Goal: Communication & Community: Ask a question

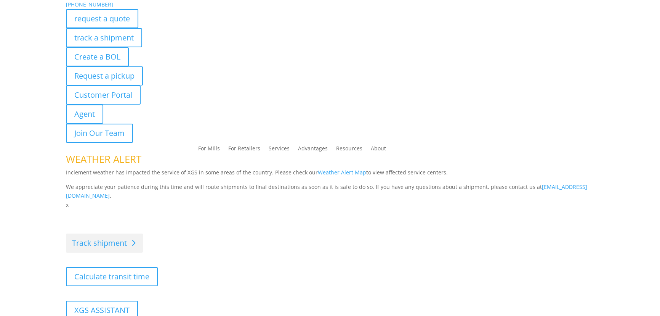
click at [114, 247] on link "Track shipment" at bounding box center [104, 242] width 77 height 19
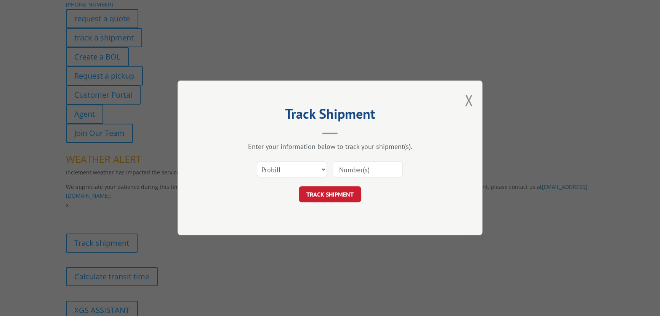
click at [343, 175] on input at bounding box center [368, 170] width 70 height 16
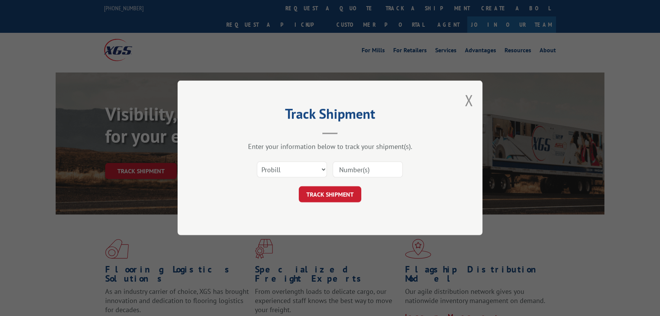
paste input "57437422"
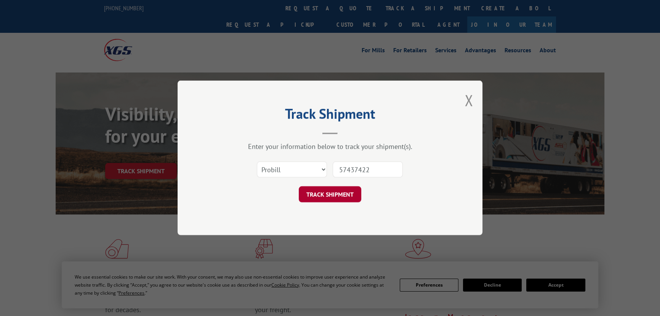
type input "57437422"
click at [328, 199] on button "TRACK SHIPMENT" at bounding box center [330, 194] width 63 height 16
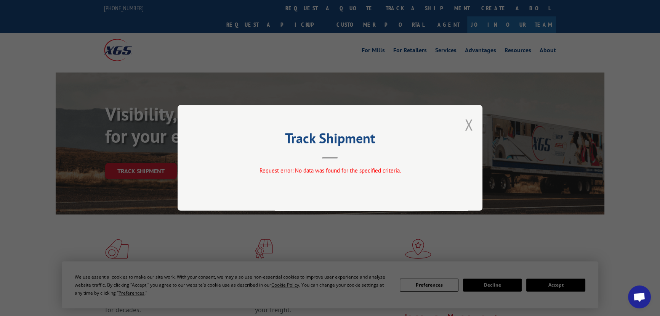
click at [469, 120] on button "Close modal" at bounding box center [469, 124] width 8 height 20
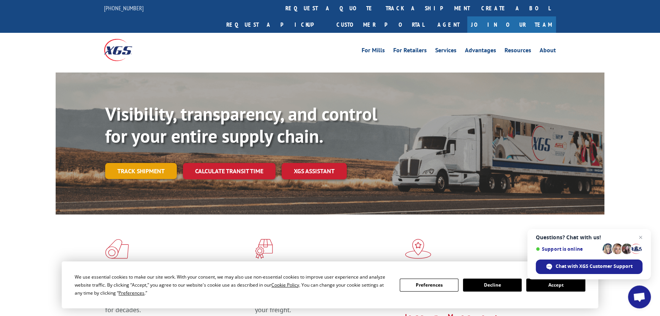
click at [152, 163] on link "Track shipment" at bounding box center [141, 171] width 72 height 16
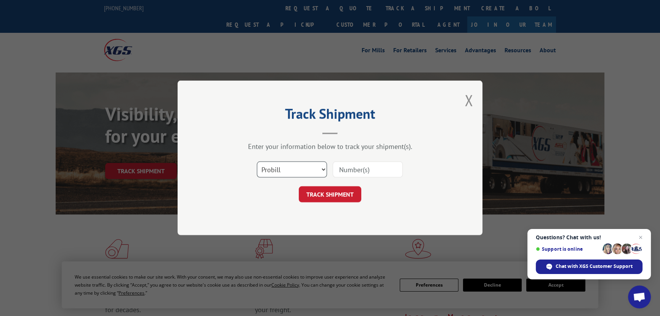
click at [303, 174] on select "Select category... Probill BOL PO" at bounding box center [292, 170] width 70 height 16
select select "bol"
click at [257, 162] on select "Select category... Probill BOL PO" at bounding box center [292, 170] width 70 height 16
click at [350, 172] on input at bounding box center [368, 170] width 70 height 16
paste input "57437422"
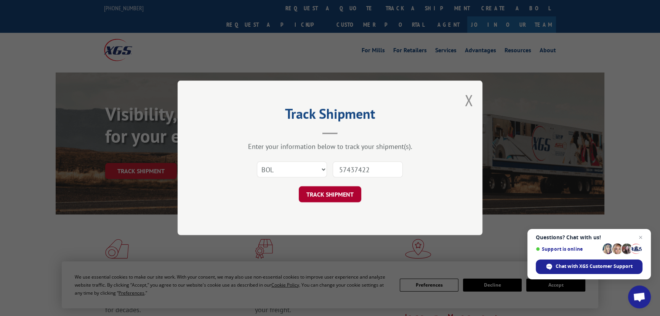
type input "57437422"
click at [336, 197] on button "TRACK SHIPMENT" at bounding box center [330, 194] width 63 height 16
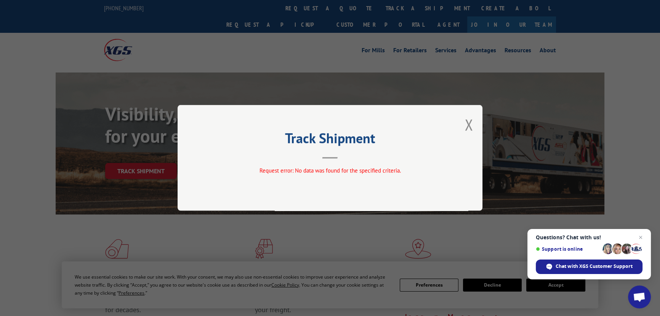
click at [463, 124] on div "Track Shipment Request error: No data was found for the specified criteria." at bounding box center [330, 158] width 305 height 106
click at [465, 125] on button "Close modal" at bounding box center [469, 124] width 8 height 20
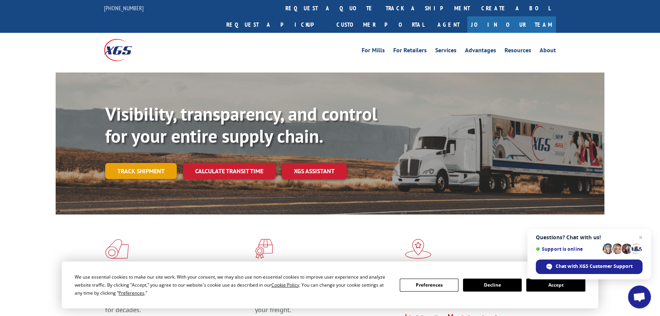
click at [123, 163] on link "Track shipment" at bounding box center [141, 171] width 72 height 16
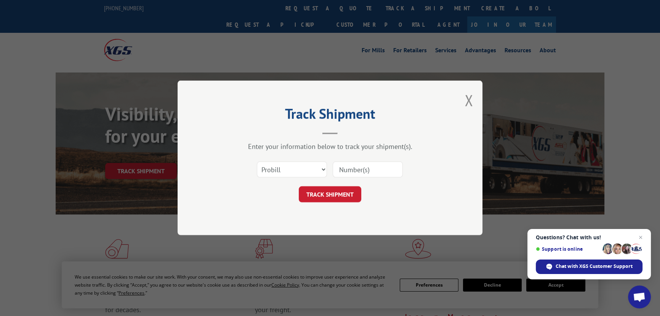
click at [310, 177] on div "Select category... Probill BOL PO" at bounding box center [291, 170] width 69 height 18
click at [302, 167] on select "Select category... Probill BOL PO" at bounding box center [292, 170] width 70 height 16
select select "po"
click at [257, 162] on select "Select category... Probill BOL PO" at bounding box center [292, 170] width 70 height 16
click at [364, 172] on input at bounding box center [368, 170] width 70 height 16
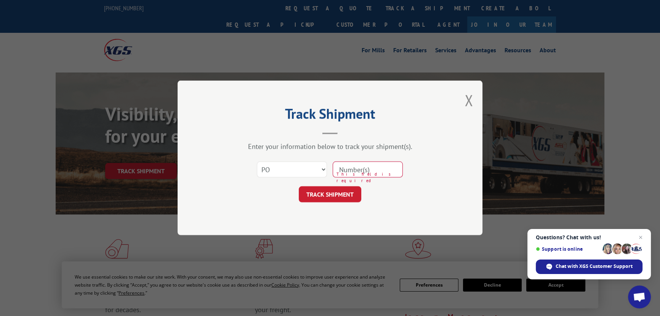
paste input "57437422"
type input "57437422"
click at [337, 191] on button "TRACK SHIPMENT" at bounding box center [330, 194] width 63 height 16
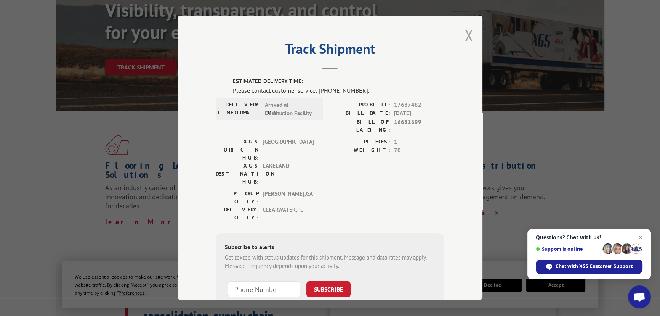
click at [467, 35] on button "Close modal" at bounding box center [469, 35] width 8 height 20
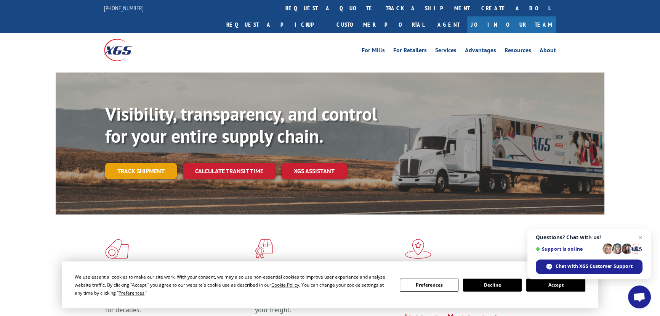
click at [139, 163] on link "Track shipment" at bounding box center [141, 171] width 72 height 16
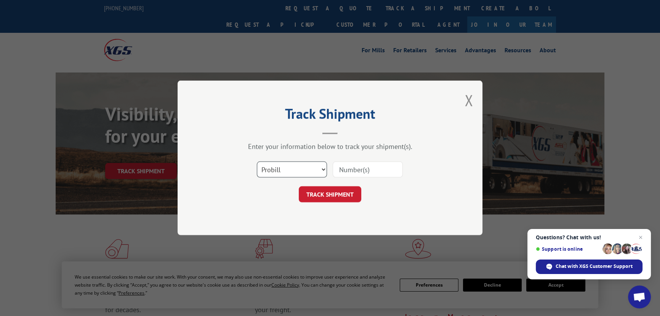
click at [281, 170] on select "Select category... Probill BOL PO" at bounding box center [292, 170] width 70 height 16
select select "po"
click at [257, 162] on select "Select category... Probill BOL PO" at bounding box center [292, 170] width 70 height 16
click at [350, 173] on input at bounding box center [368, 170] width 70 height 16
paste input "[PERSON_NAME]"
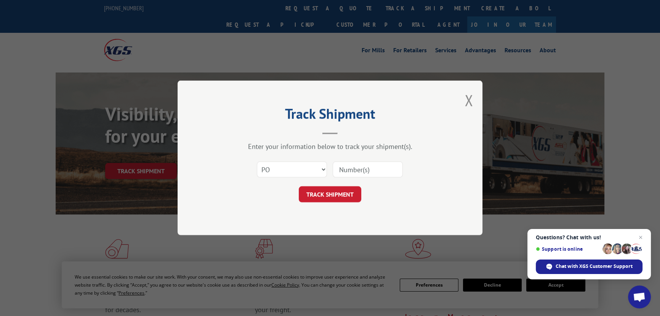
type input "[PERSON_NAME]"
click at [365, 169] on input "[PERSON_NAME]" at bounding box center [368, 170] width 70 height 16
click at [364, 169] on input "[PERSON_NAME]" at bounding box center [368, 170] width 70 height 16
click at [362, 164] on input at bounding box center [368, 170] width 70 height 16
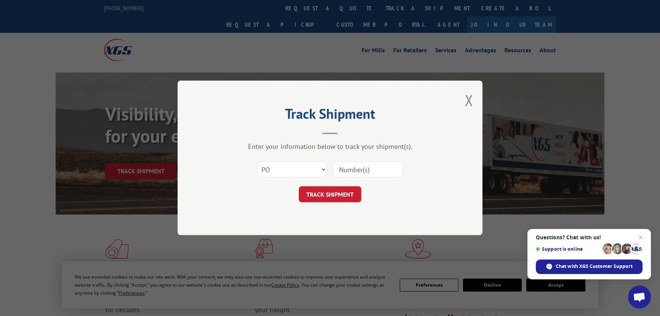
paste input "57437422"
type input "57437422"
click at [299, 186] on button "TRACK SHIPMENT" at bounding box center [330, 194] width 63 height 16
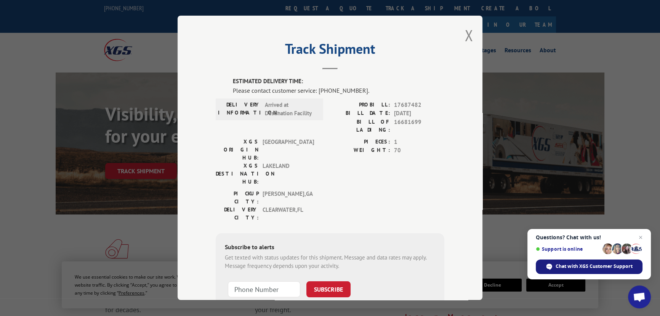
click at [576, 263] on span "Chat with XGS Customer Support" at bounding box center [594, 266] width 77 height 7
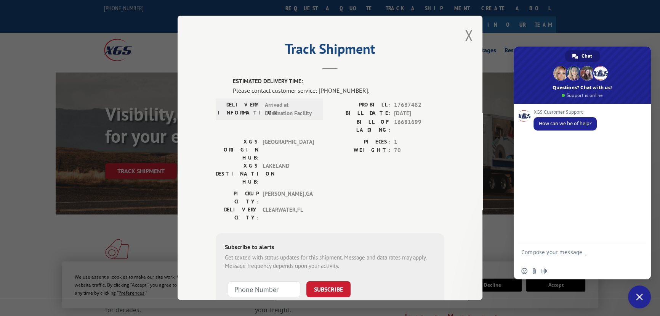
click at [404, 123] on span "16681699" at bounding box center [419, 126] width 50 height 16
copy span "16681699"
click at [565, 254] on textarea "Compose your message..." at bounding box center [574, 256] width 105 height 14
type textarea "c"
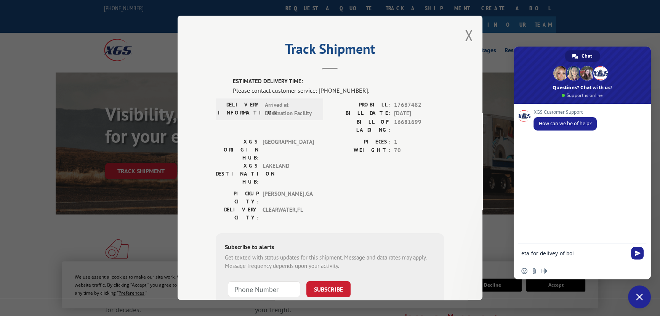
paste textarea "16681699"
type textarea "eta for delivey of bol 16681699"
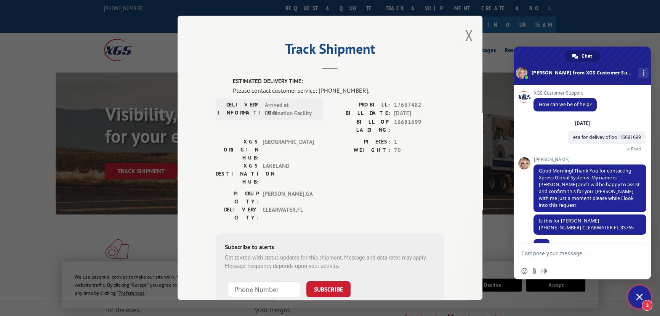
scroll to position [11, 0]
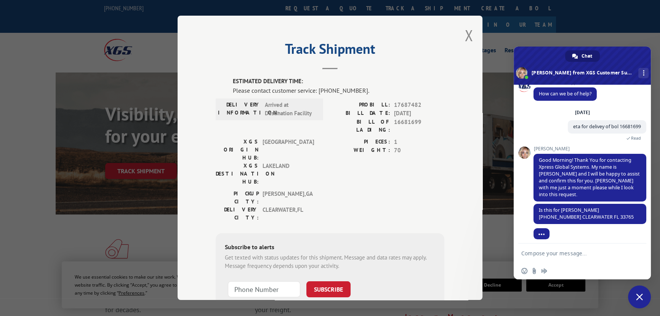
click at [583, 254] on textarea "Compose your message..." at bounding box center [574, 253] width 105 height 7
type textarea "yes"
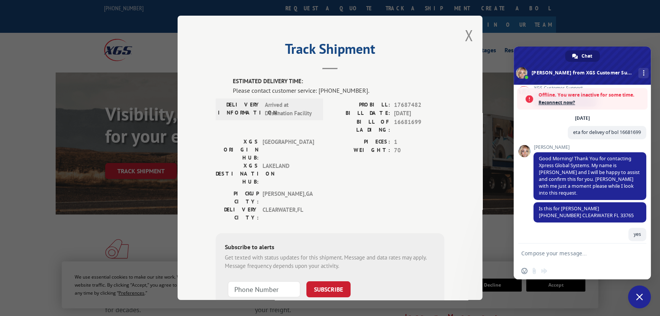
scroll to position [77, 0]
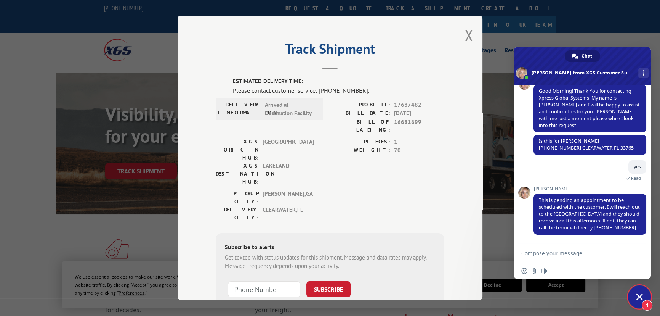
click at [472, 37] on div "Track Shipment ESTIMATED DELIVERY TIME: Please contact customer service: [PHONE…" at bounding box center [330, 158] width 305 height 284
click at [469, 37] on button "Close modal" at bounding box center [469, 35] width 8 height 20
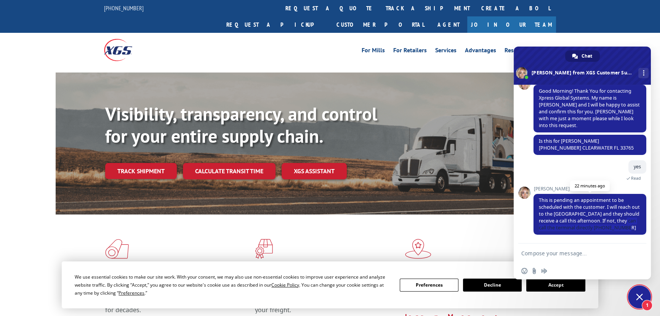
drag, startPoint x: 553, startPoint y: 221, endPoint x: 556, endPoint y: 225, distance: 5.1
click at [557, 231] on span "This is pending an appointment to be scheduled with the customer. I will reach …" at bounding box center [590, 214] width 113 height 41
copy span "can call the terminal directly [PHONE_NUMBER]"
